Goal: Navigation & Orientation: Find specific page/section

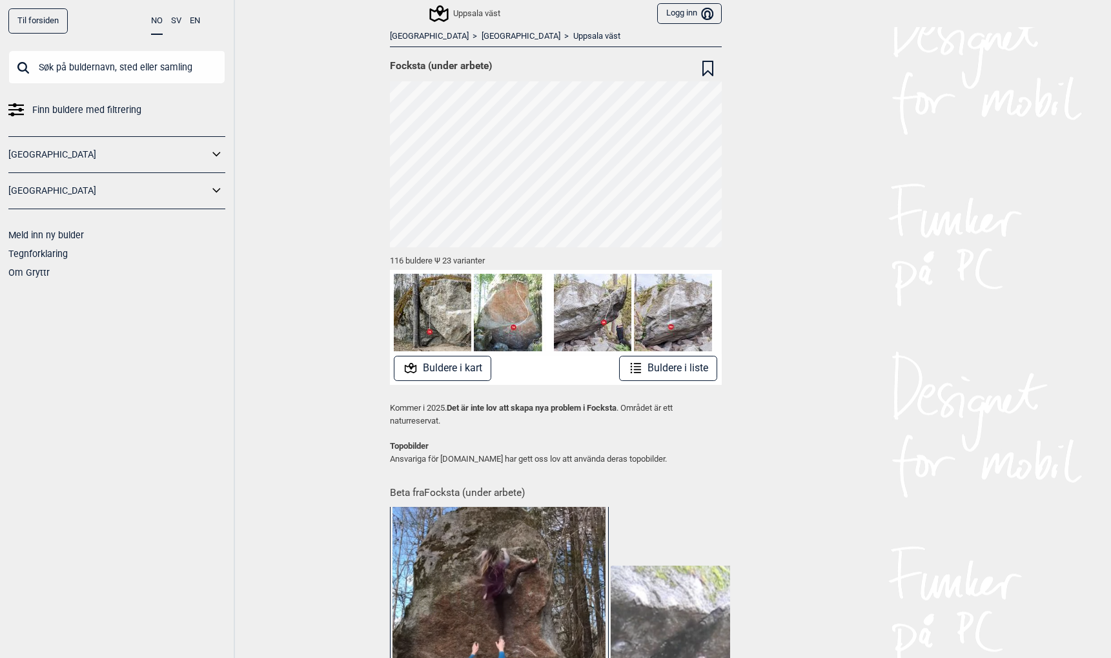
click at [60, 76] on input "text" at bounding box center [116, 67] width 217 height 34
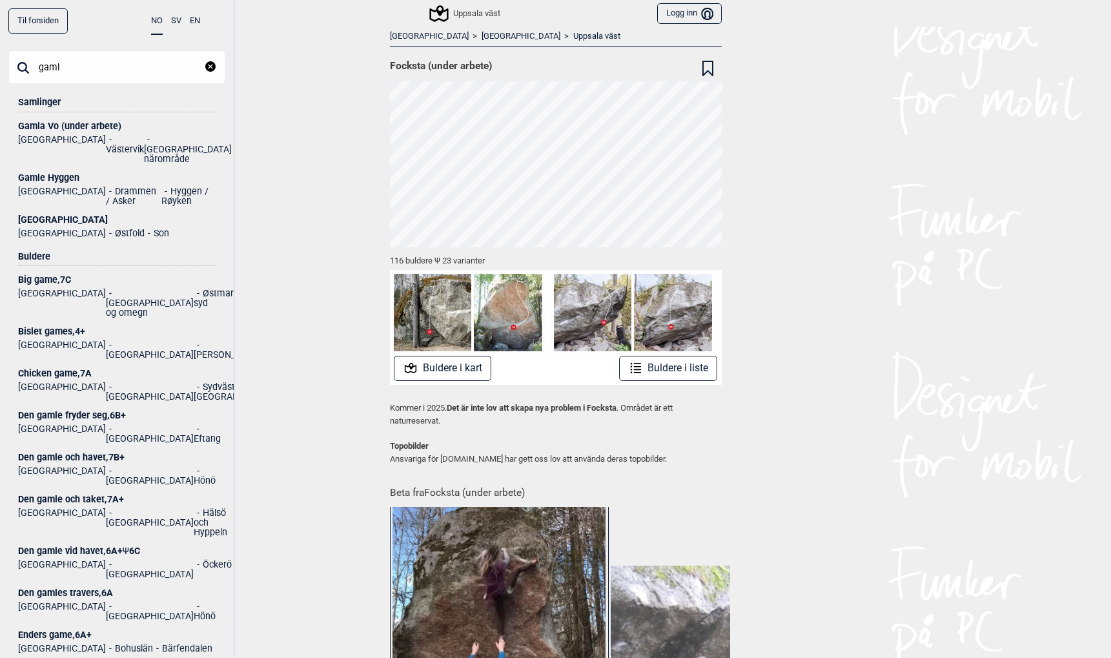
type input "gaml"
click at [54, 215] on div "[GEOGRAPHIC_DATA]" at bounding box center [117, 220] width 198 height 10
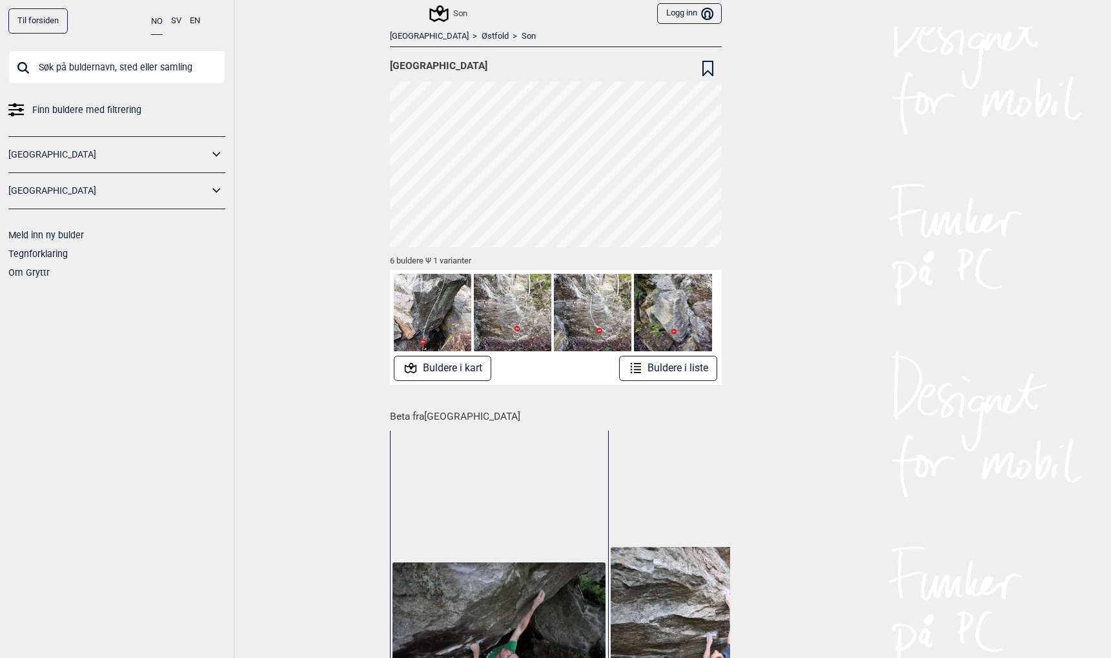
click at [442, 368] on button "Buldere i kart" at bounding box center [442, 368] width 97 height 25
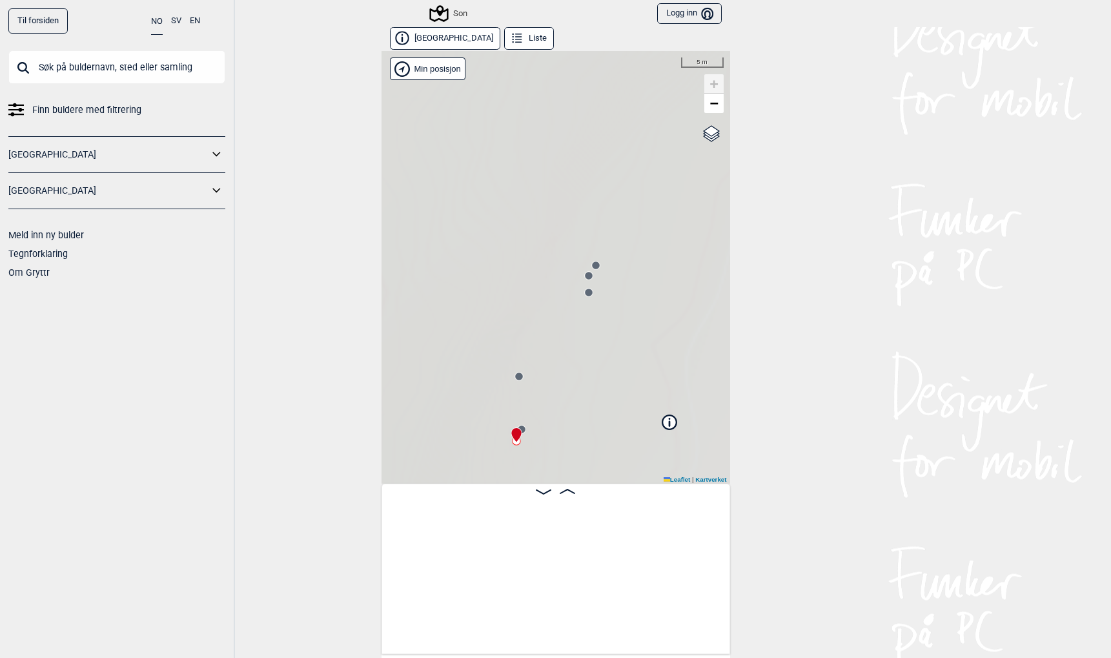
scroll to position [0, 101]
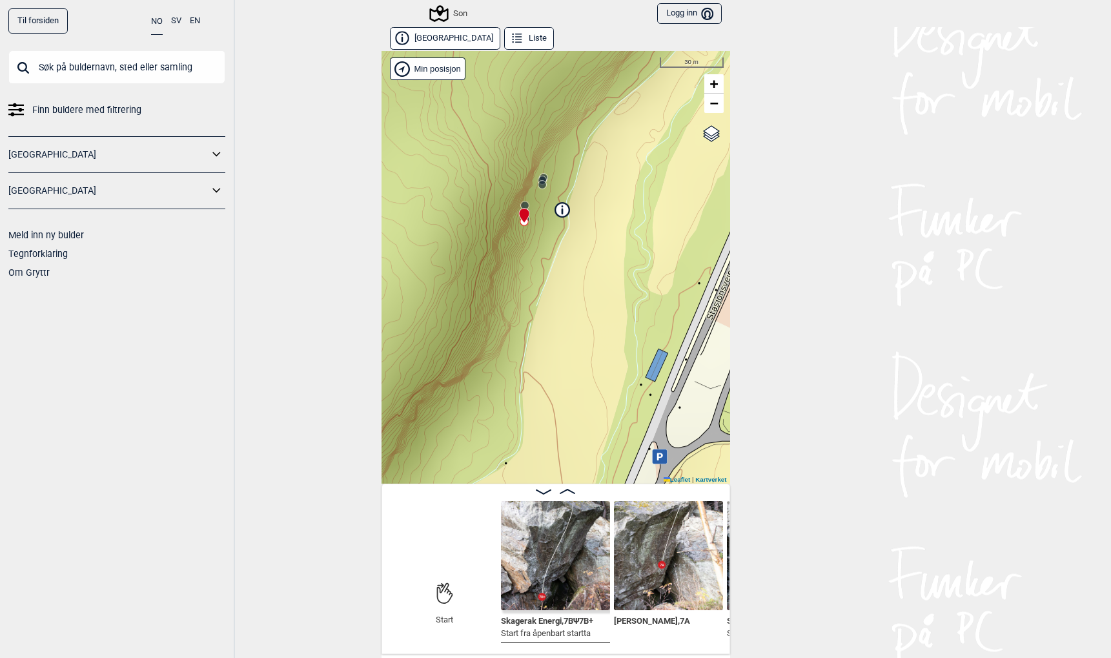
drag, startPoint x: 600, startPoint y: 442, endPoint x: 548, endPoint y: 247, distance: 201.9
click at [548, 247] on div "Son Brukerens posisjon Min posisjon 30 m + − Kartverket OpenStreetMap Google sa…" at bounding box center [556, 267] width 349 height 433
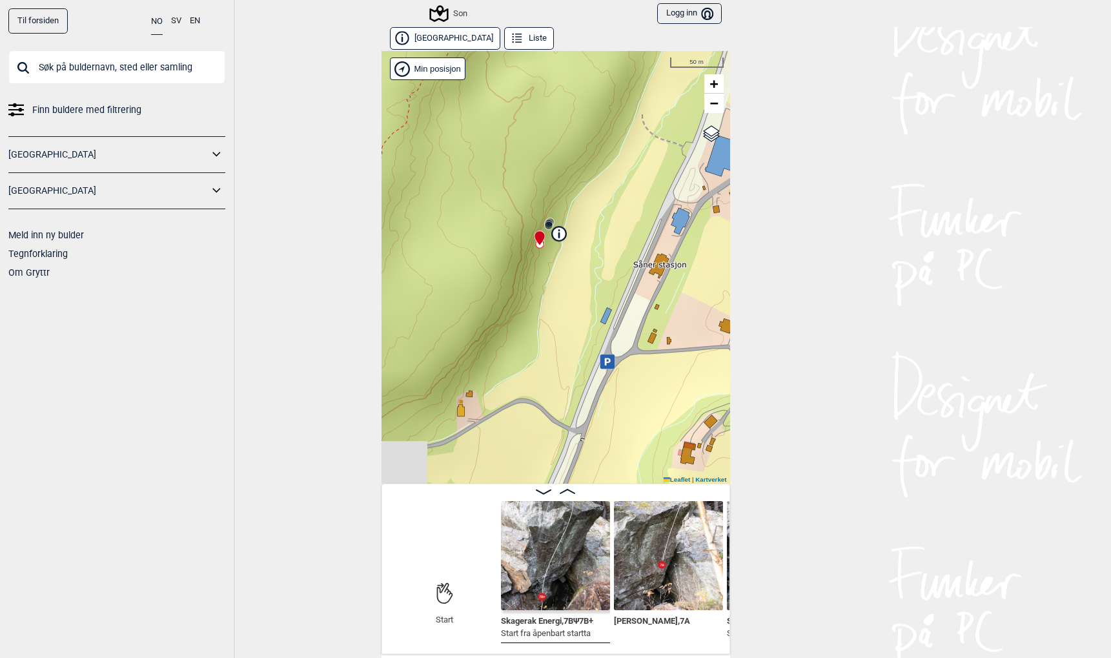
click at [604, 364] on icon at bounding box center [607, 361] width 6 height 7
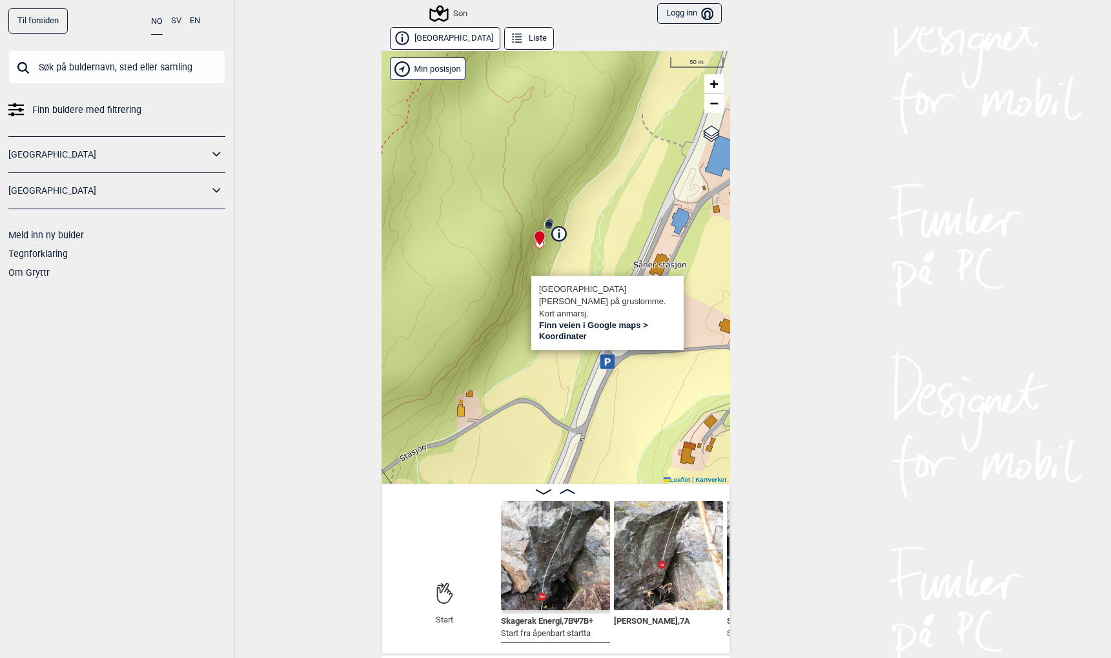
click at [606, 327] on link "Finn veien i Google maps >" at bounding box center [593, 325] width 109 height 10
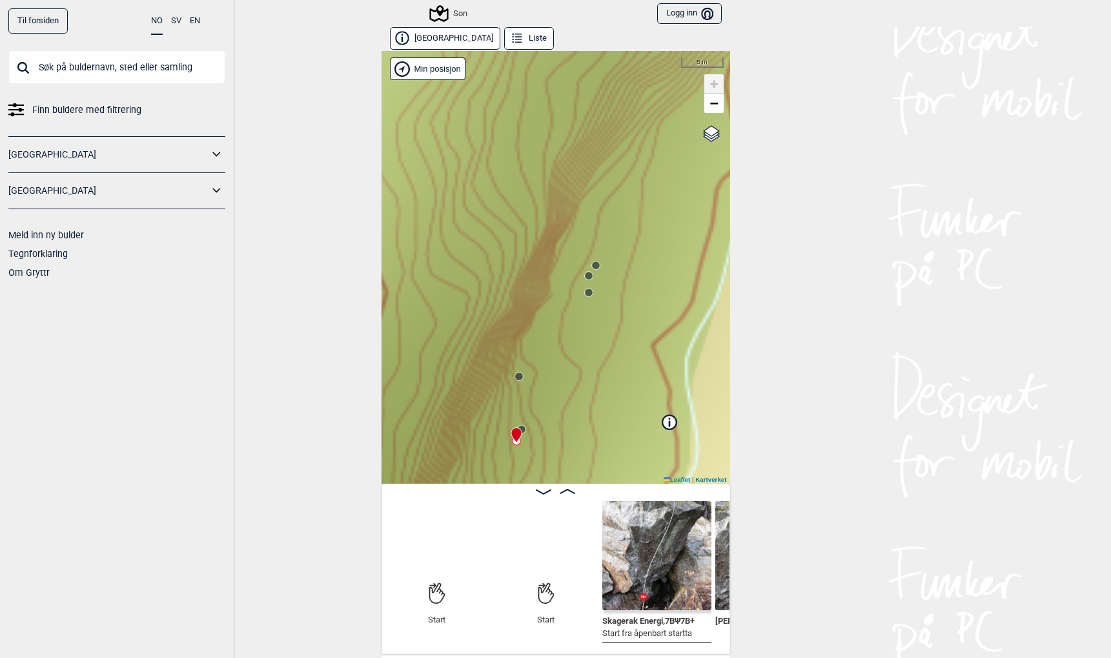
scroll to position [0, 101]
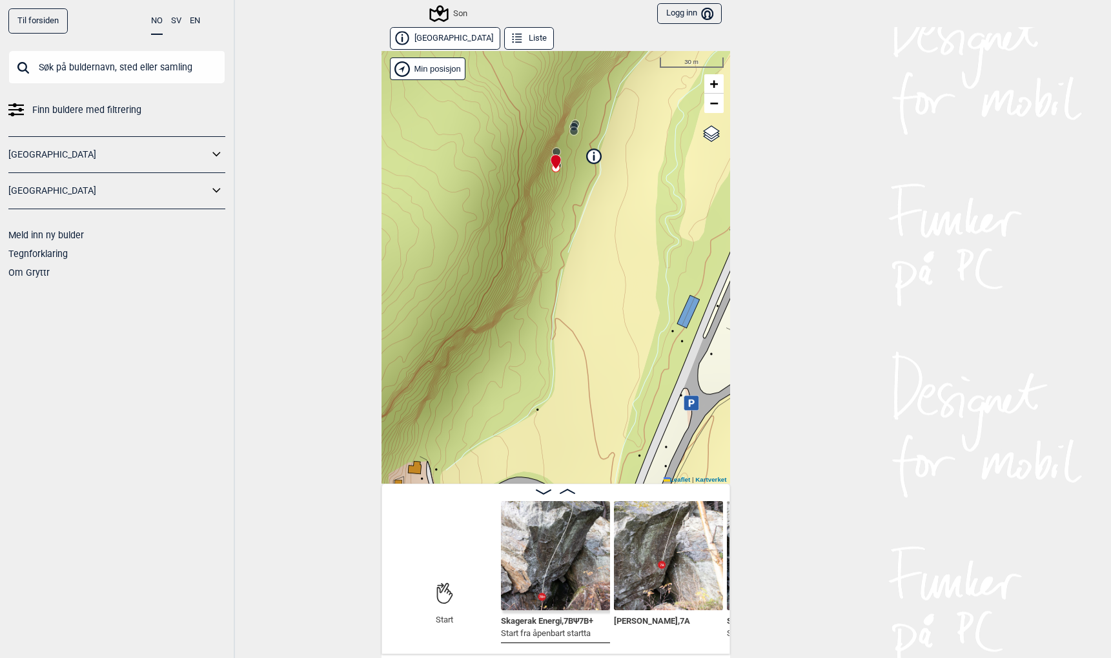
drag, startPoint x: 608, startPoint y: 394, endPoint x: 578, endPoint y: 152, distance: 244.0
click at [578, 152] on div "Son Brukerens posisjon Min posisjon 30 m + − Kartverket OpenStreetMap Google sa…" at bounding box center [556, 267] width 349 height 433
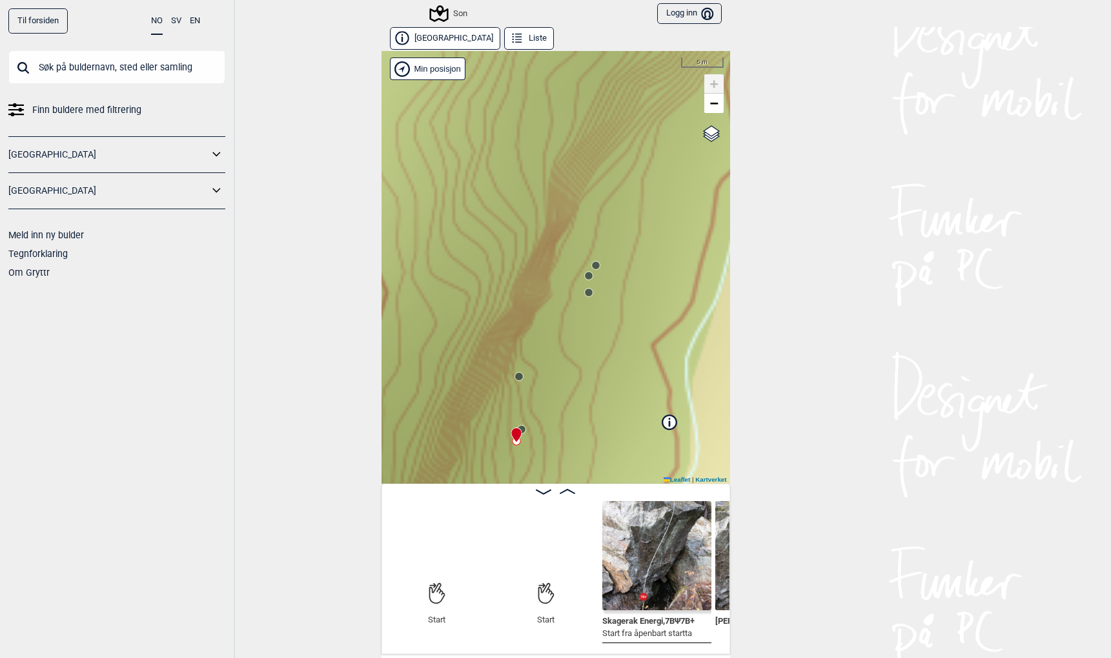
scroll to position [0, 101]
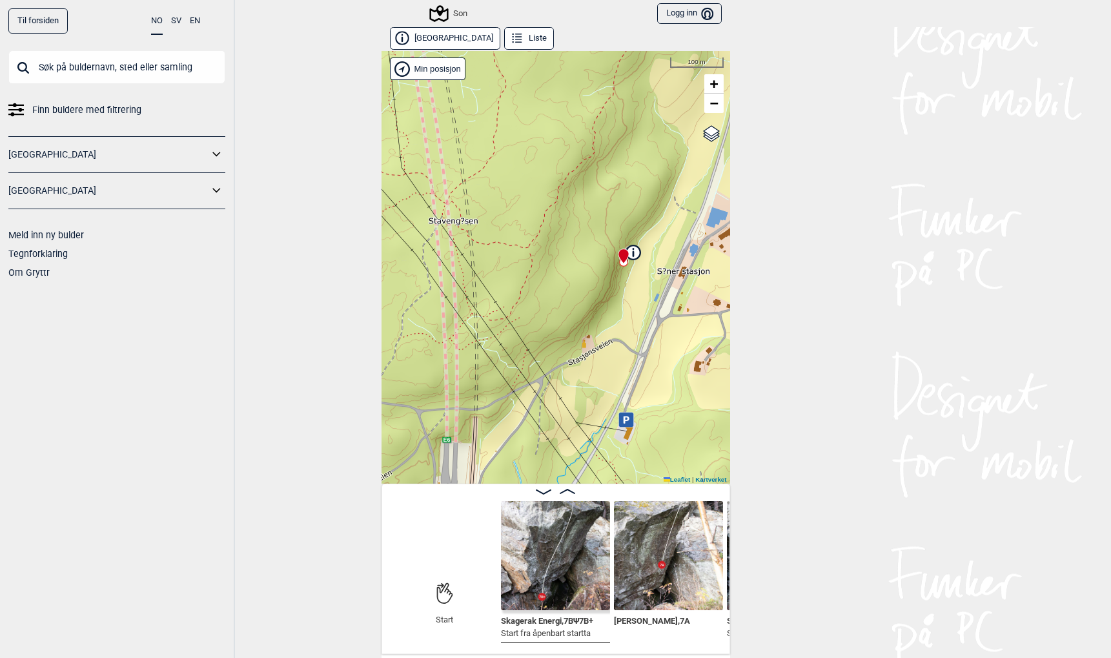
drag, startPoint x: 633, startPoint y: 403, endPoint x: 611, endPoint y: 256, distance: 148.2
click at [611, 257] on div "Son Brukerens posisjon Min posisjon 100 m + − Kartverket OpenStreetMap Google s…" at bounding box center [556, 267] width 349 height 433
click at [51, 22] on link "Til forsiden" at bounding box center [37, 20] width 59 height 25
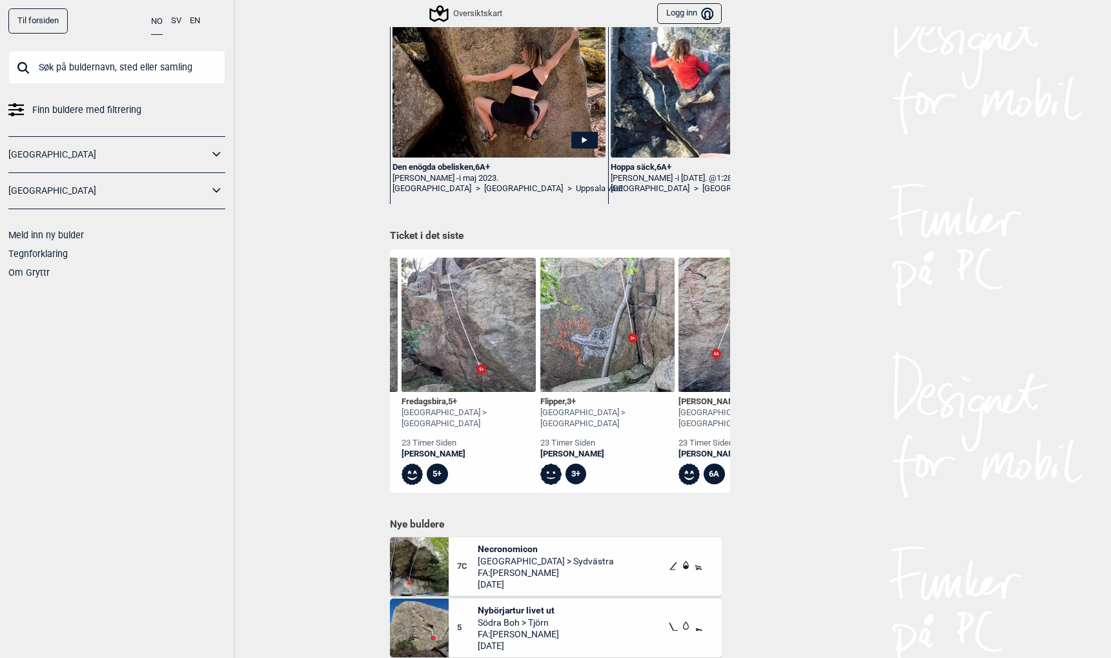
scroll to position [0, 6502]
